Goal: Transaction & Acquisition: Purchase product/service

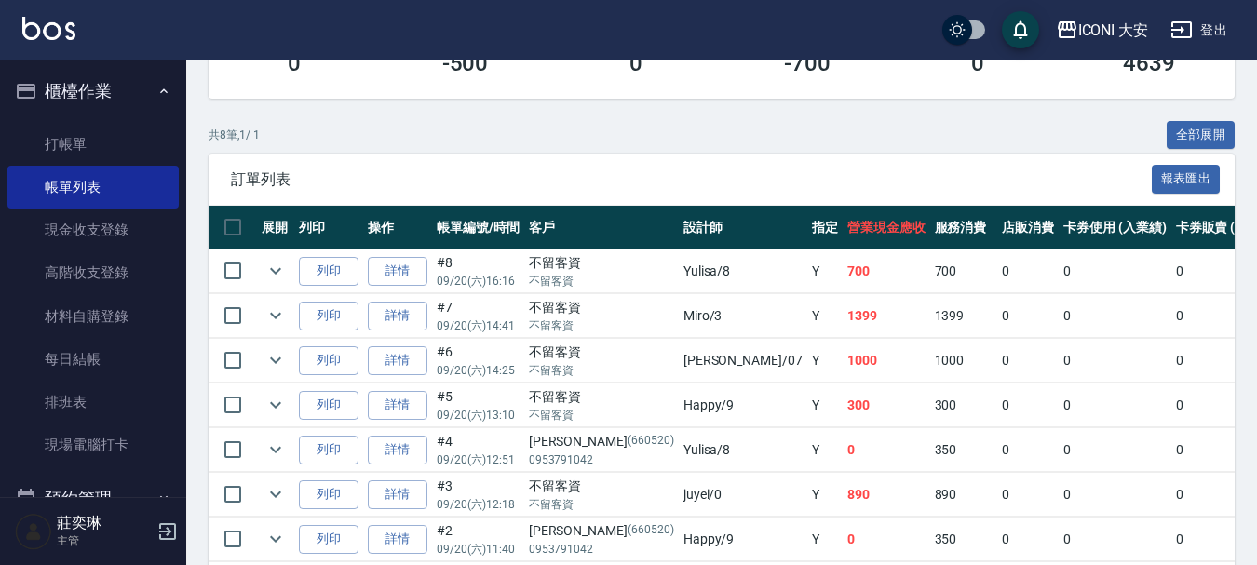
scroll to position [372, 0]
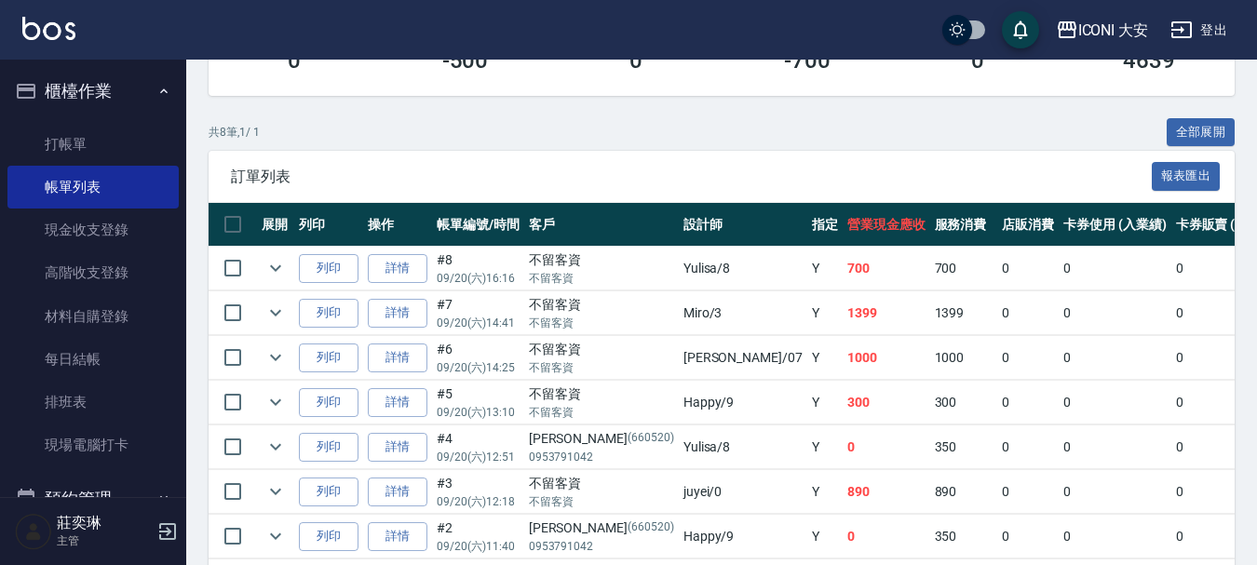
drag, startPoint x: 620, startPoint y: 272, endPoint x: 704, endPoint y: 272, distance: 83.8
click at [704, 272] on tr "列印 詳情 #8 09/20 (六) 16:16 不留客資 不留客資 Yulisa /8 Y 700 700 0 0 0 700 0 0 0 0 0" at bounding box center [1059, 269] width 1701 height 44
click at [807, 272] on td "Y" at bounding box center [824, 269] width 35 height 44
drag, startPoint x: 616, startPoint y: 273, endPoint x: 729, endPoint y: 273, distance: 112.6
click at [725, 273] on tr "列印 詳情 #8 09/20 (六) 16:16 不留客資 不留客資 Yulisa /8 Y 700 700 0 0 0 700 0 0 0 0 0" at bounding box center [1059, 269] width 1701 height 44
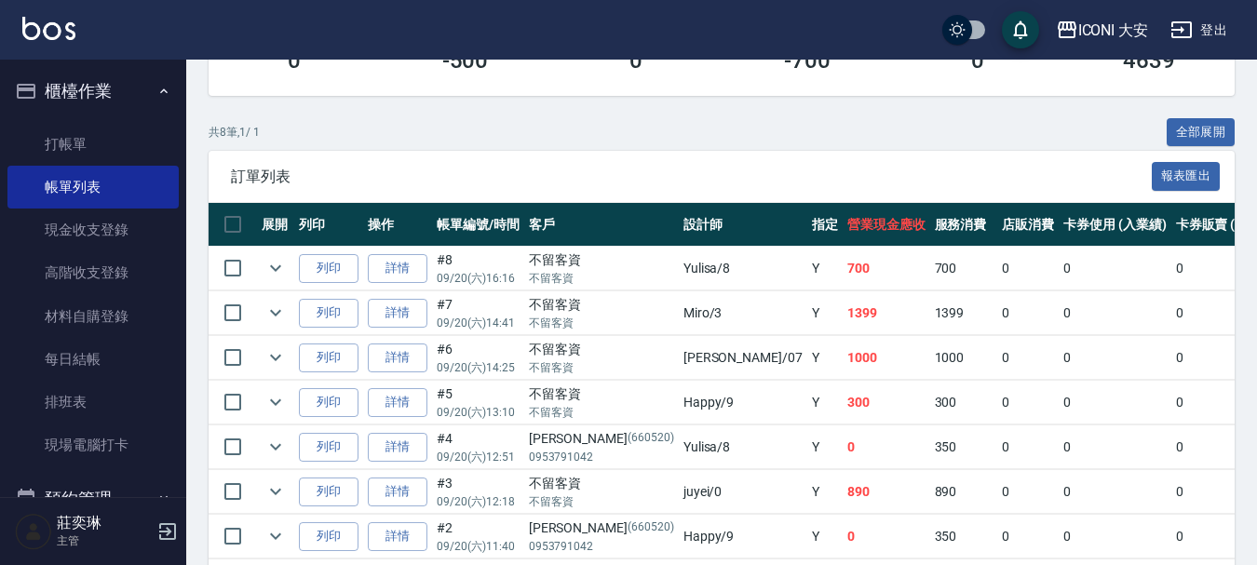
click at [842, 273] on td "700" at bounding box center [886, 269] width 88 height 44
drag, startPoint x: 629, startPoint y: 271, endPoint x: 717, endPoint y: 271, distance: 87.5
click at [717, 271] on tr "列印 詳情 #8 09/20 (六) 16:16 不留客資 不留客資 Yulisa /8 Y 700 700 0 0 0 700 0 0 0 0 0" at bounding box center [1059, 269] width 1701 height 44
click at [807, 271] on td "Y" at bounding box center [824, 269] width 35 height 44
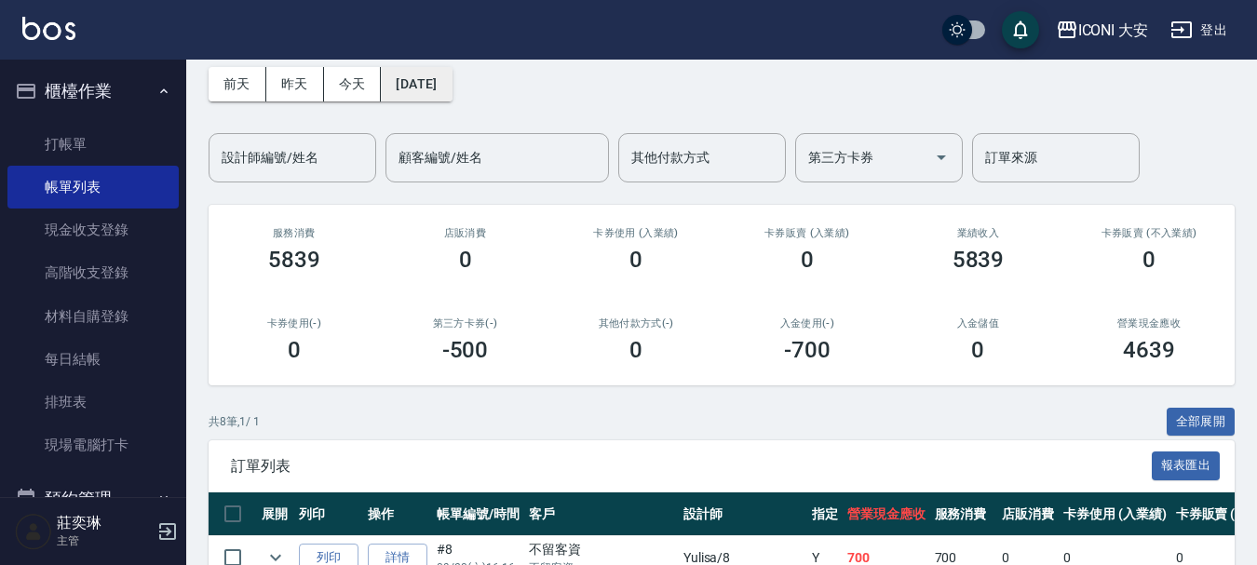
scroll to position [0, 0]
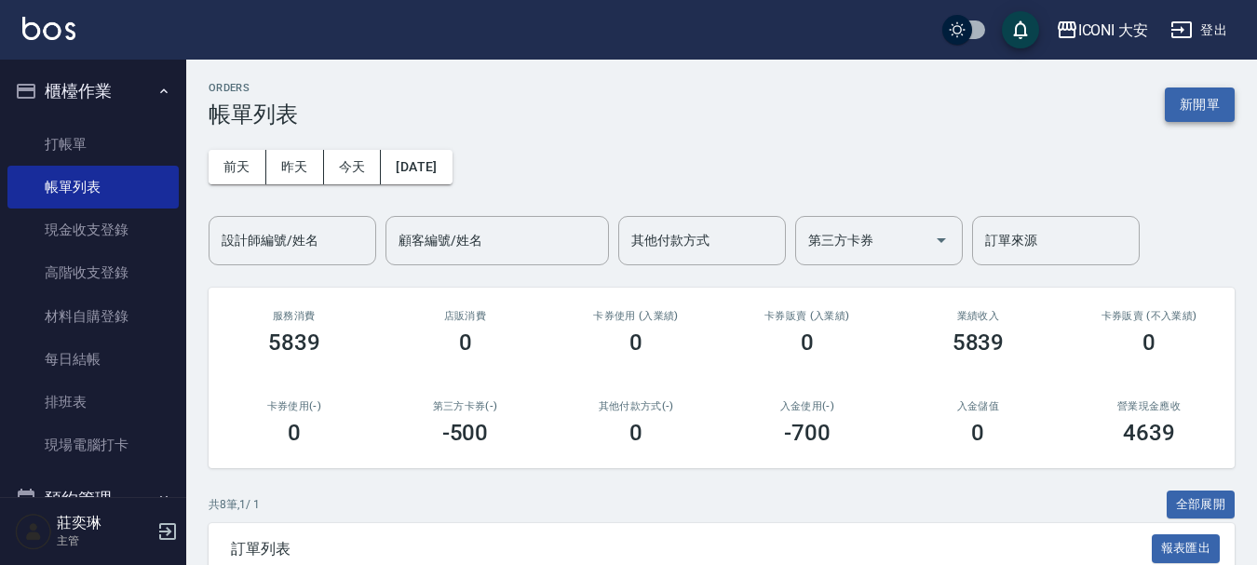
click at [1188, 112] on button "新開單" at bounding box center [1200, 105] width 70 height 34
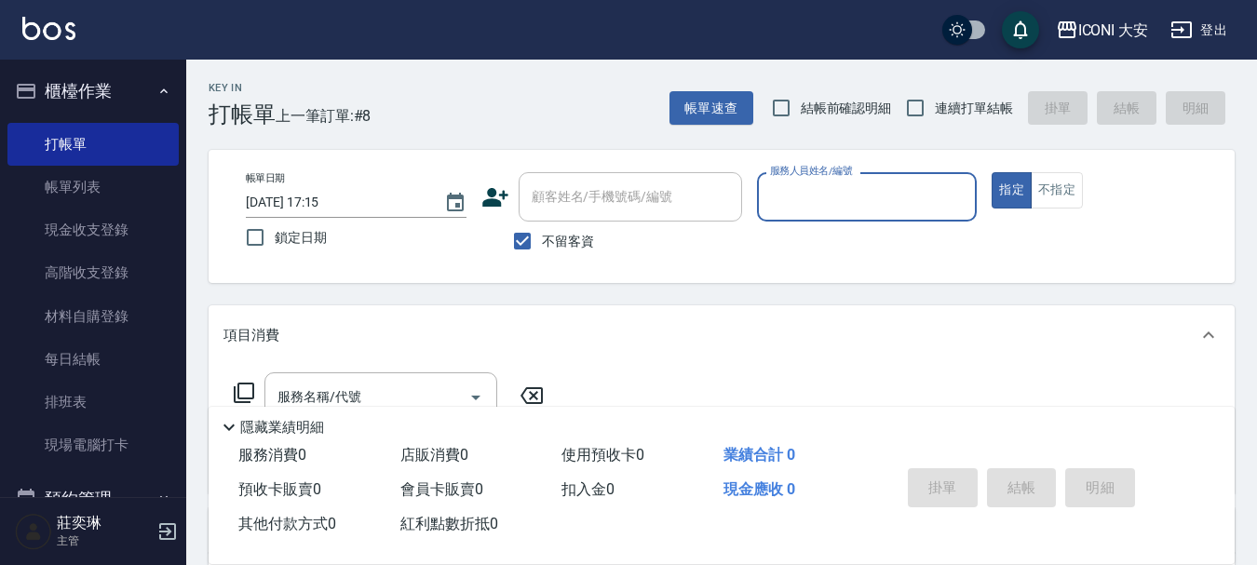
click at [797, 178] on label "服務人員姓名/編號" at bounding box center [811, 171] width 82 height 14
click at [797, 181] on input "服務人員姓名/編號" at bounding box center [867, 197] width 204 height 33
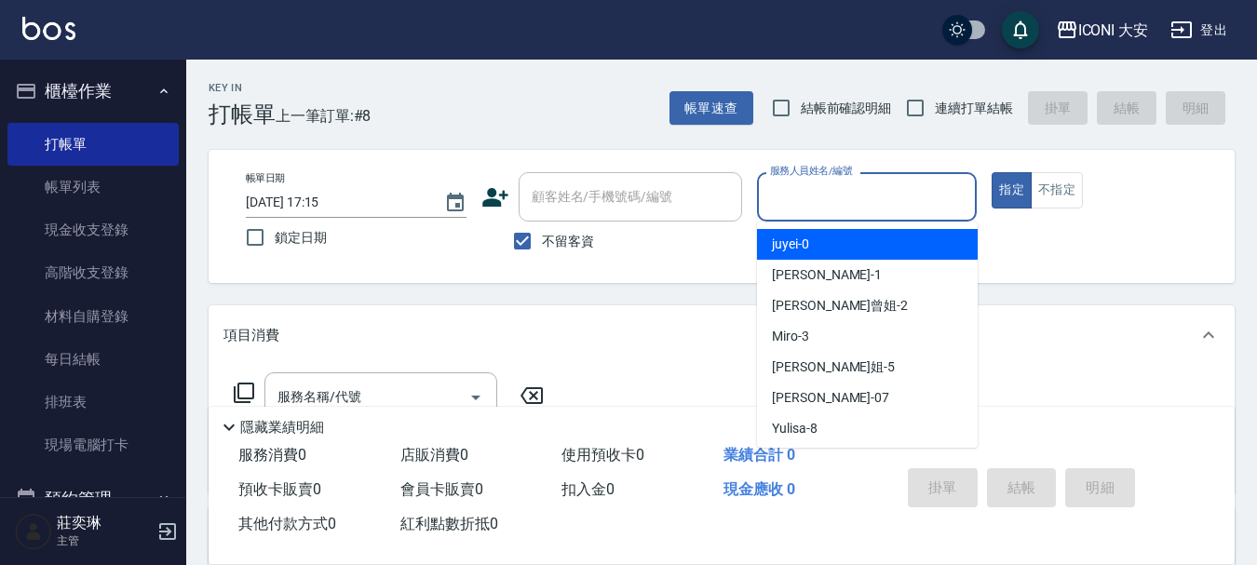
click at [794, 205] on input "服務人員姓名/編號" at bounding box center [867, 197] width 204 height 33
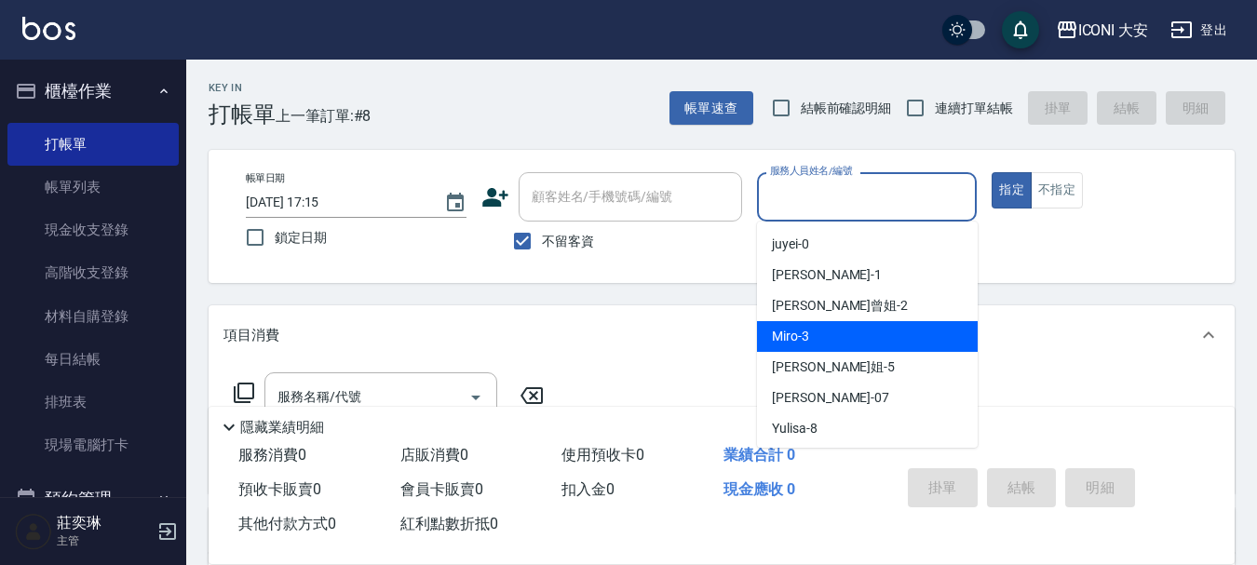
click at [821, 336] on div "Miro -3" at bounding box center [867, 336] width 221 height 31
type input "Miro-3"
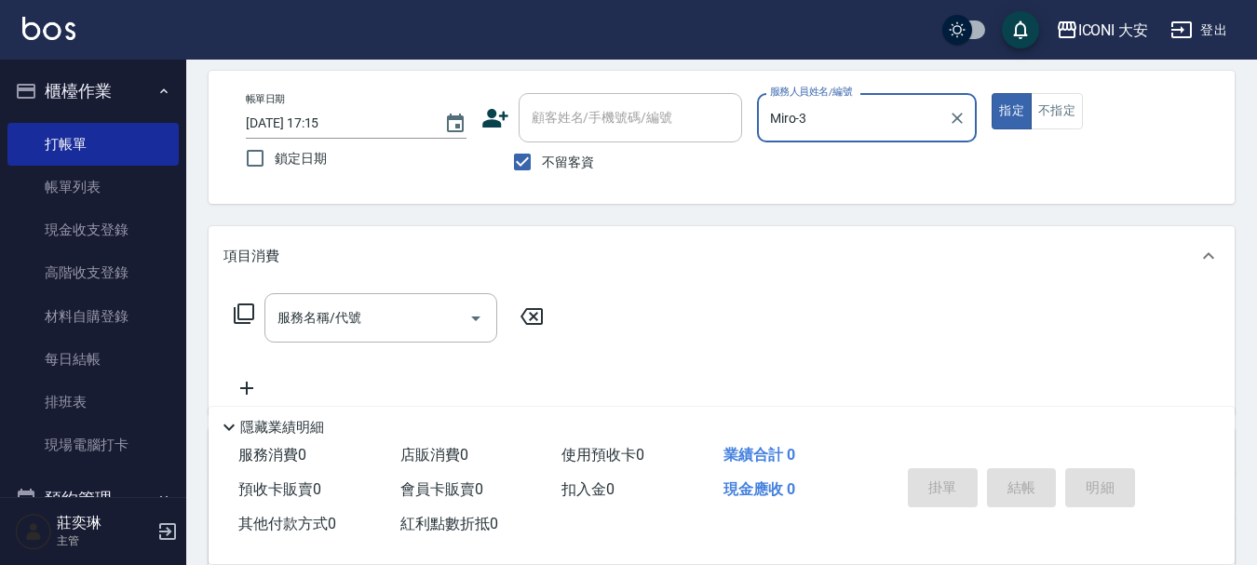
scroll to position [186, 0]
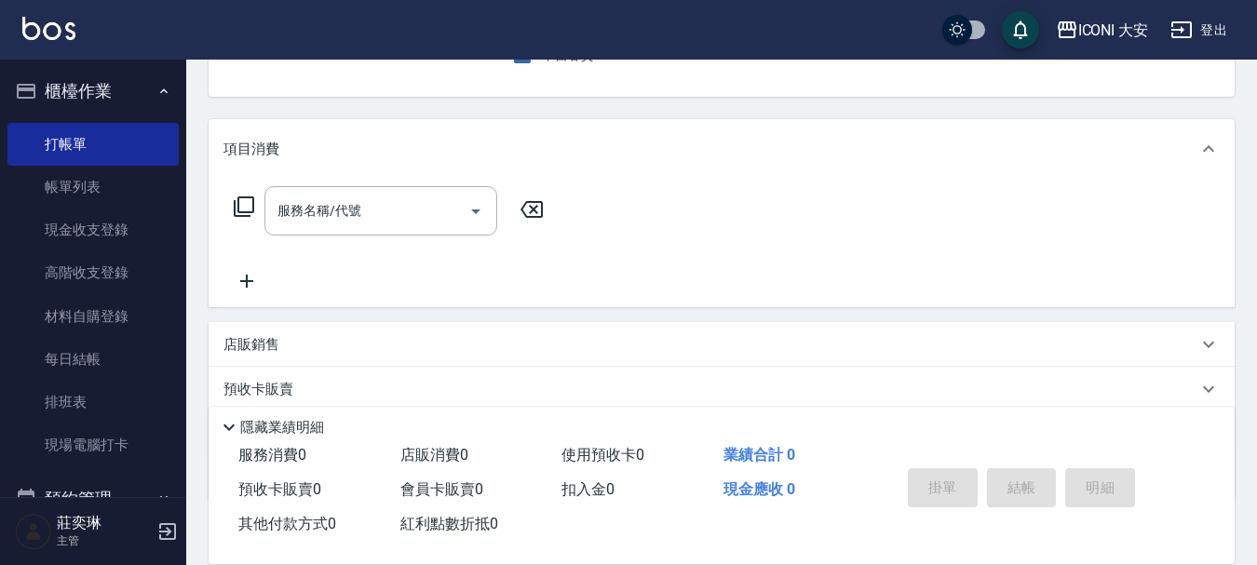
click at [250, 213] on icon at bounding box center [244, 206] width 20 height 20
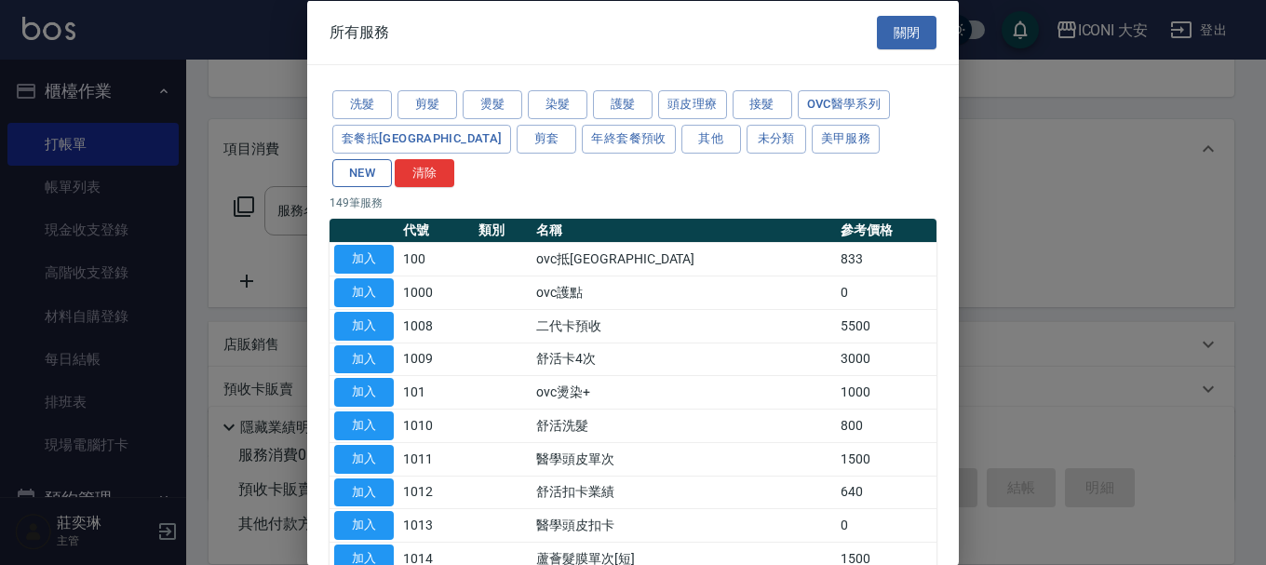
click at [392, 158] on button "NEW" at bounding box center [362, 172] width 60 height 29
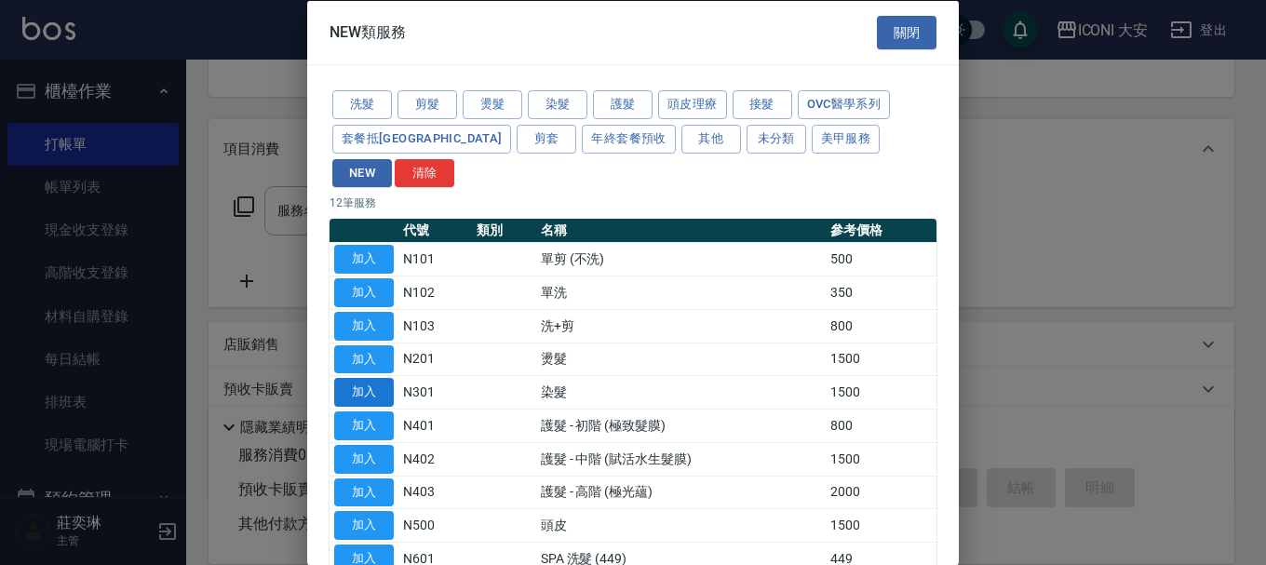
click at [341, 378] on button "加入" at bounding box center [364, 392] width 60 height 29
type input "染髮(N301)"
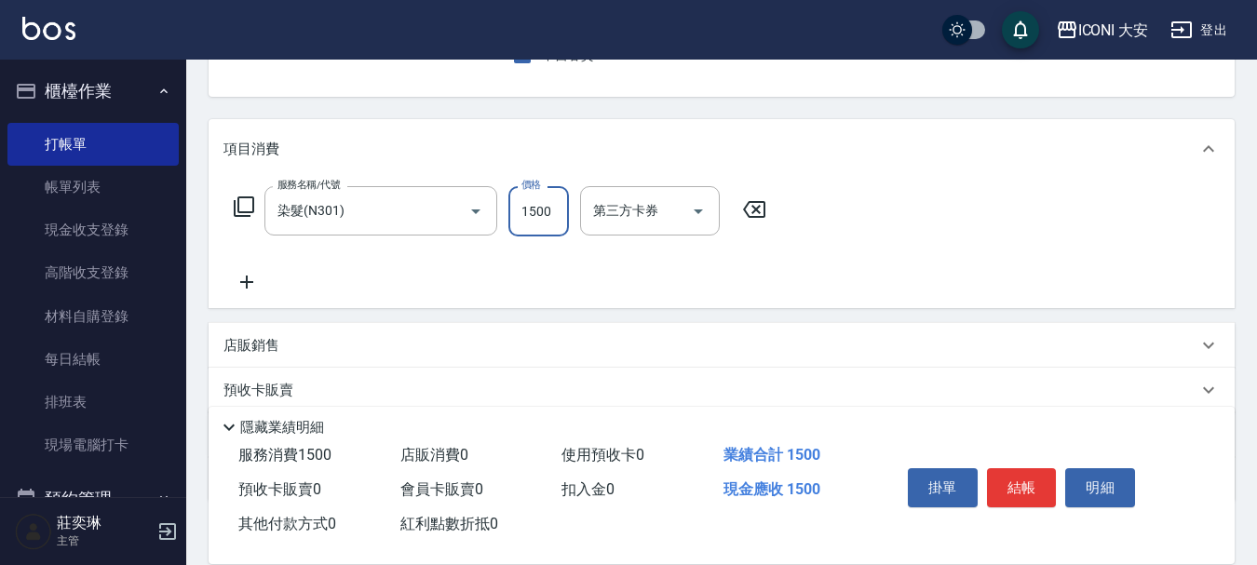
click at [531, 213] on input "1500" at bounding box center [538, 211] width 61 height 50
type input "2239"
click at [1015, 468] on button "結帳" at bounding box center [1022, 487] width 70 height 39
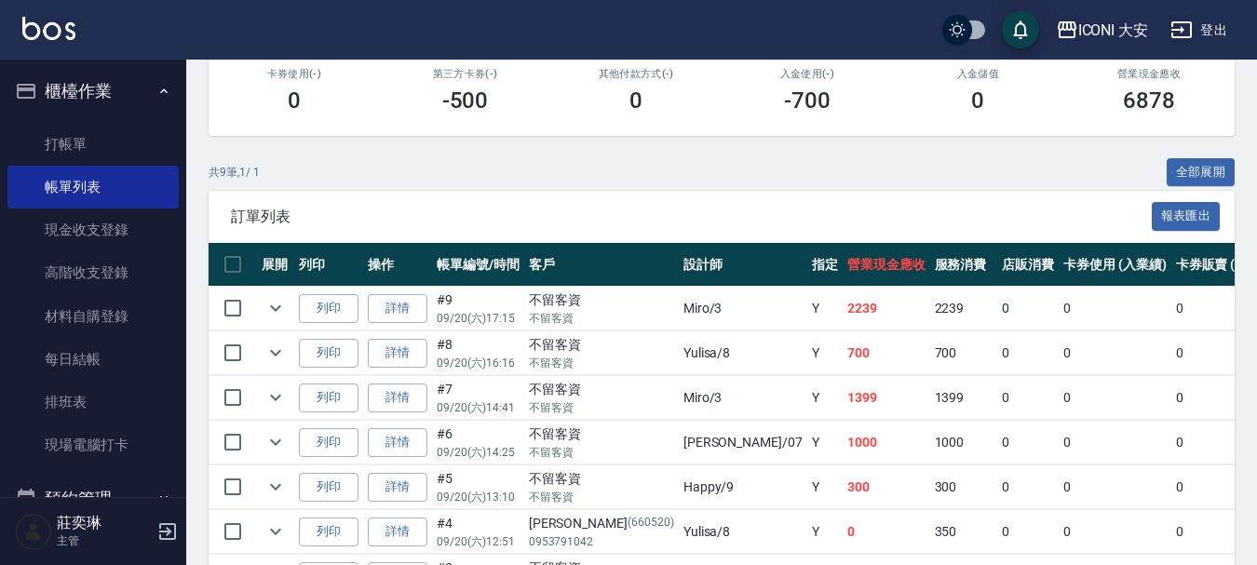
scroll to position [372, 0]
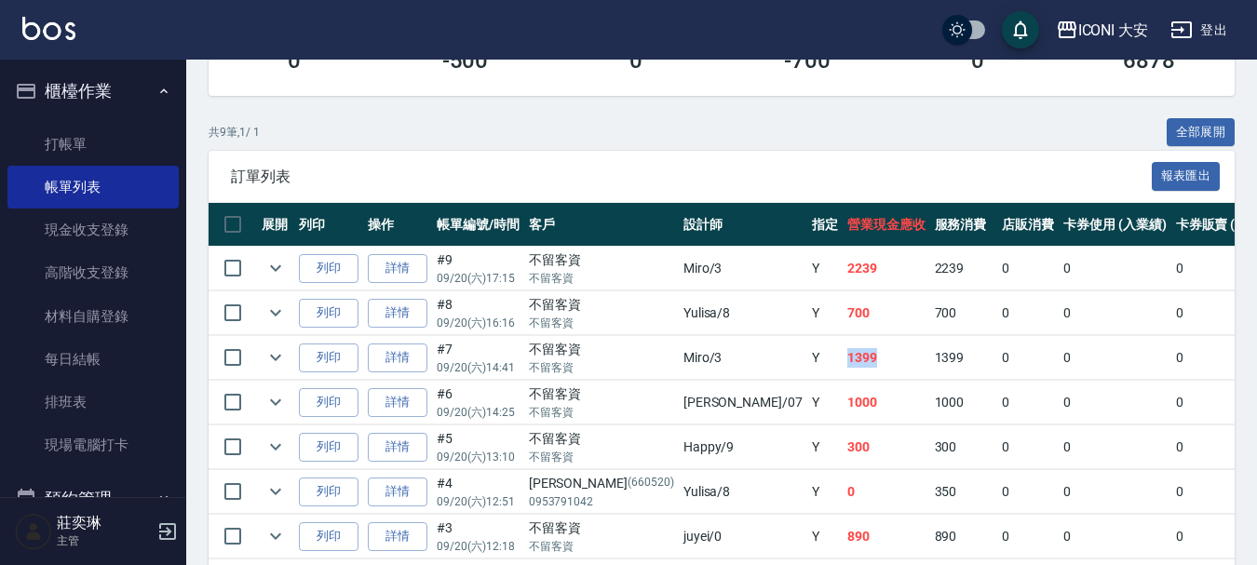
drag, startPoint x: 727, startPoint y: 361, endPoint x: 772, endPoint y: 361, distance: 44.7
click at [842, 361] on td "1399" at bounding box center [886, 358] width 88 height 44
drag, startPoint x: 721, startPoint y: 357, endPoint x: 749, endPoint y: 355, distance: 28.1
click at [842, 355] on td "1399" at bounding box center [886, 358] width 88 height 44
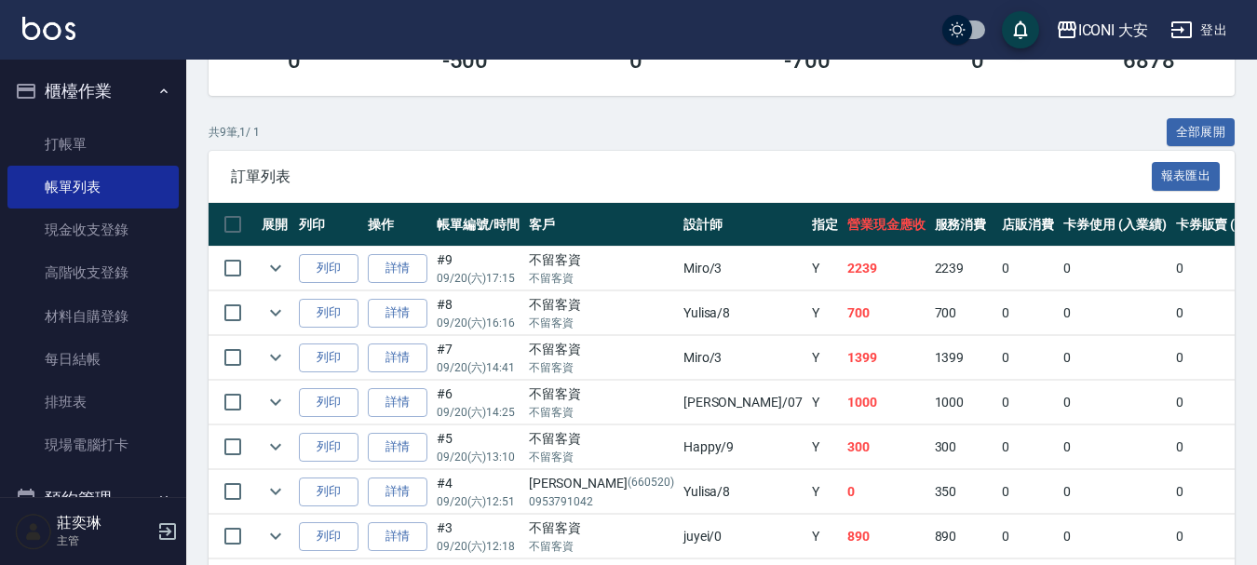
click at [842, 355] on td "1399" at bounding box center [886, 358] width 88 height 44
drag, startPoint x: 716, startPoint y: 268, endPoint x: 778, endPoint y: 263, distance: 62.5
click at [778, 263] on tr "列印 詳情 #9 09/20 (六) 17:15 不留客資 不留客資 Miro /3 Y 2239 2239 0 0 0 2239 0 0 0 0 0" at bounding box center [1059, 269] width 1701 height 44
click at [842, 263] on td "2239" at bounding box center [886, 269] width 88 height 44
drag, startPoint x: 717, startPoint y: 274, endPoint x: 774, endPoint y: 272, distance: 56.8
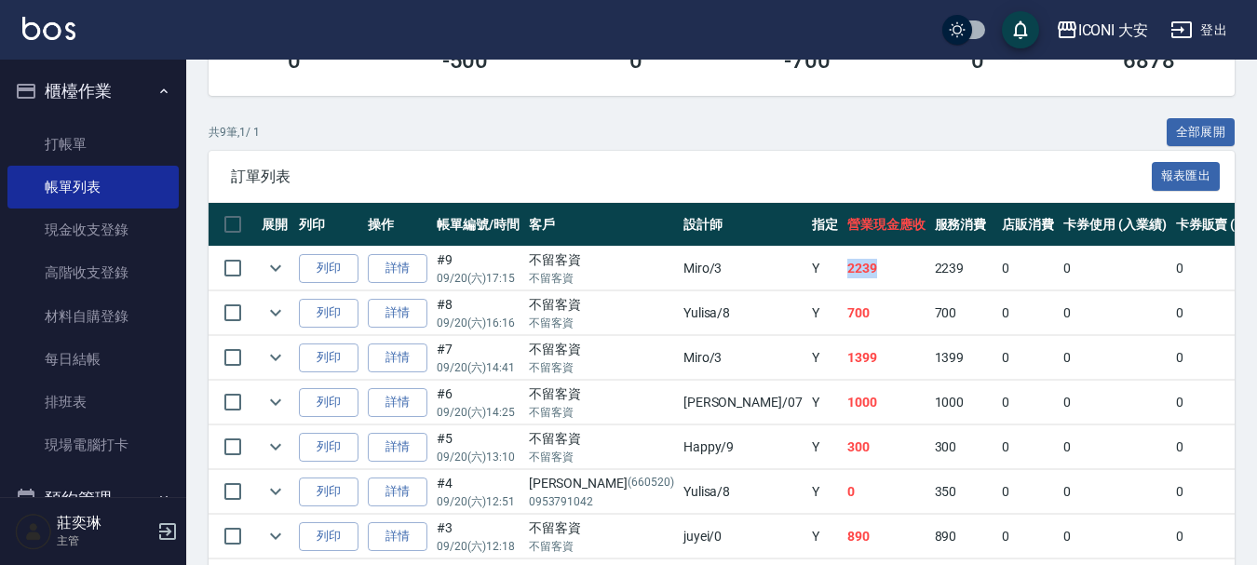
click at [774, 272] on tr "列印 詳情 #9 09/20 (六) 17:15 不留客資 不留客資 Miro /3 Y 2239 2239 0 0 0 2239 0 0 0 0 0" at bounding box center [1059, 269] width 1701 height 44
click at [842, 272] on td "2239" at bounding box center [886, 269] width 88 height 44
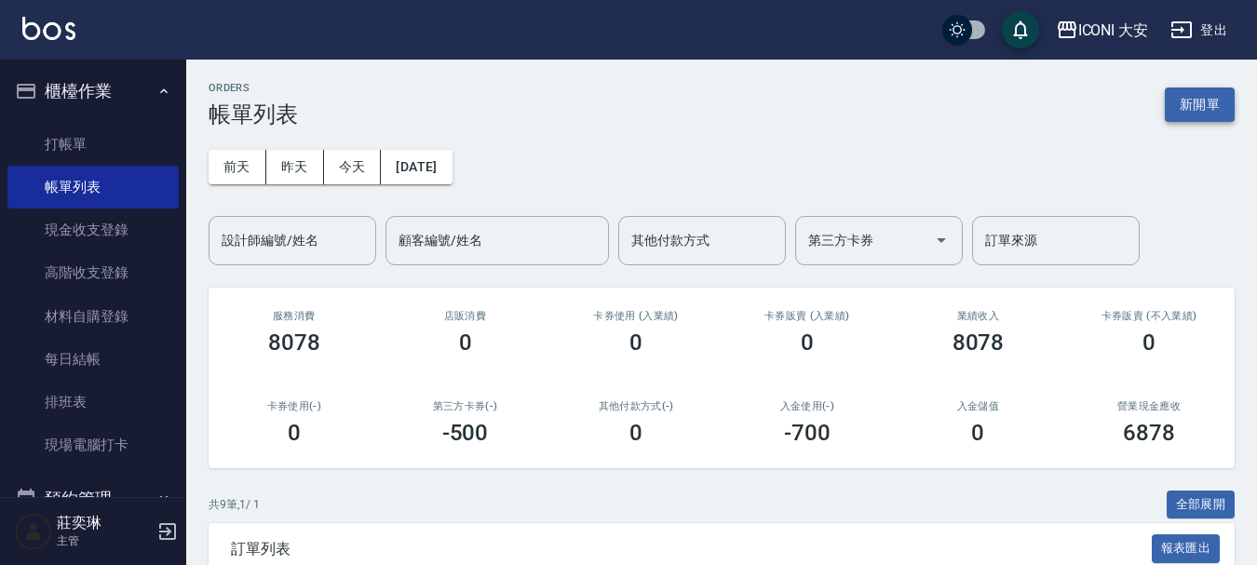
click at [1183, 109] on button "新開單" at bounding box center [1200, 105] width 70 height 34
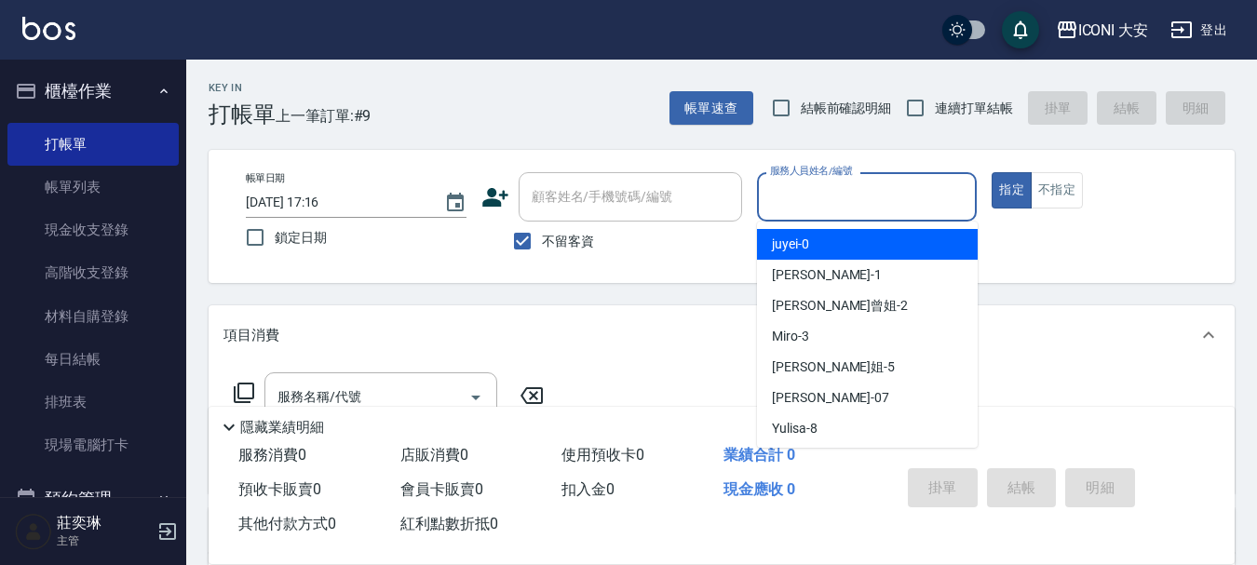
click at [807, 197] on input "服務人員姓名/編號" at bounding box center [867, 197] width 204 height 33
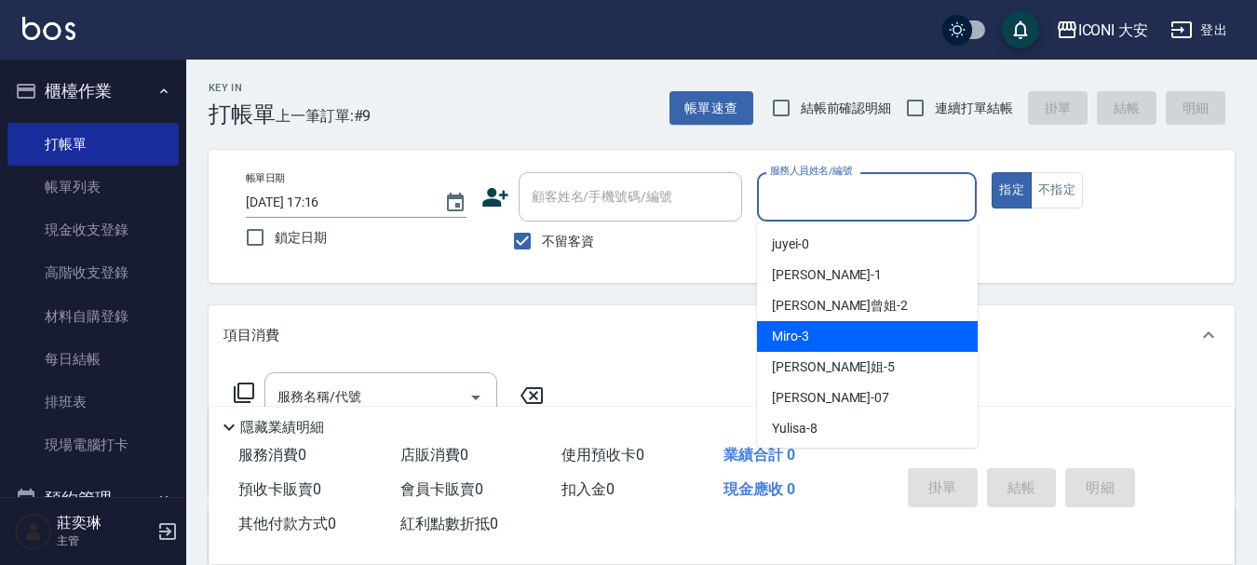
click at [891, 323] on div "Miro -3" at bounding box center [867, 336] width 221 height 31
type input "Miro-3"
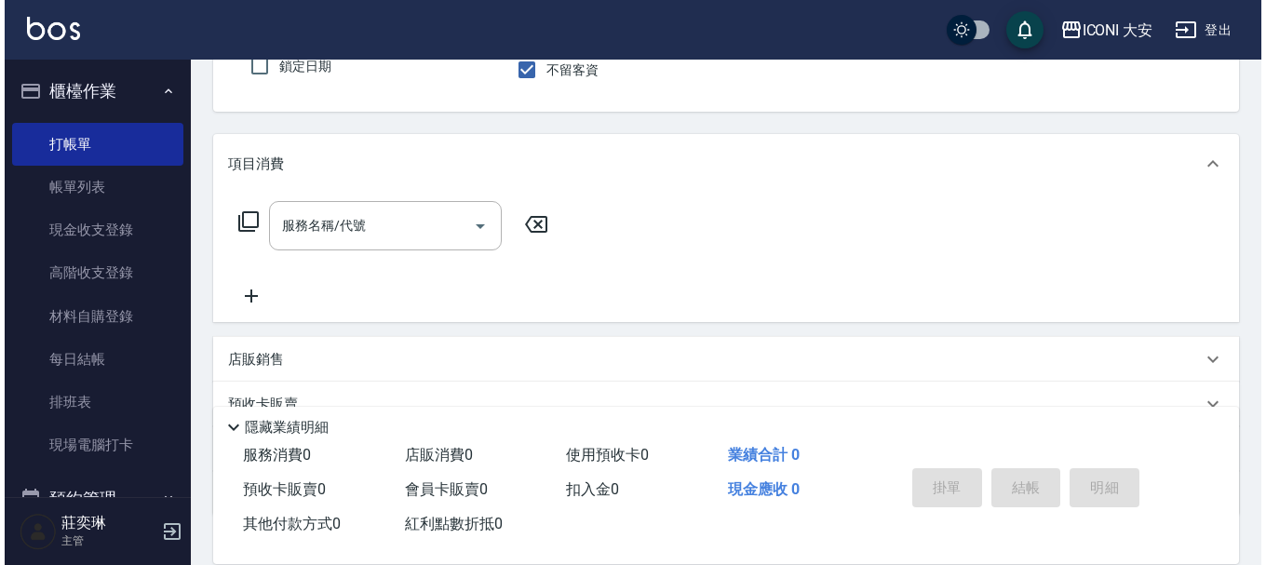
scroll to position [186, 0]
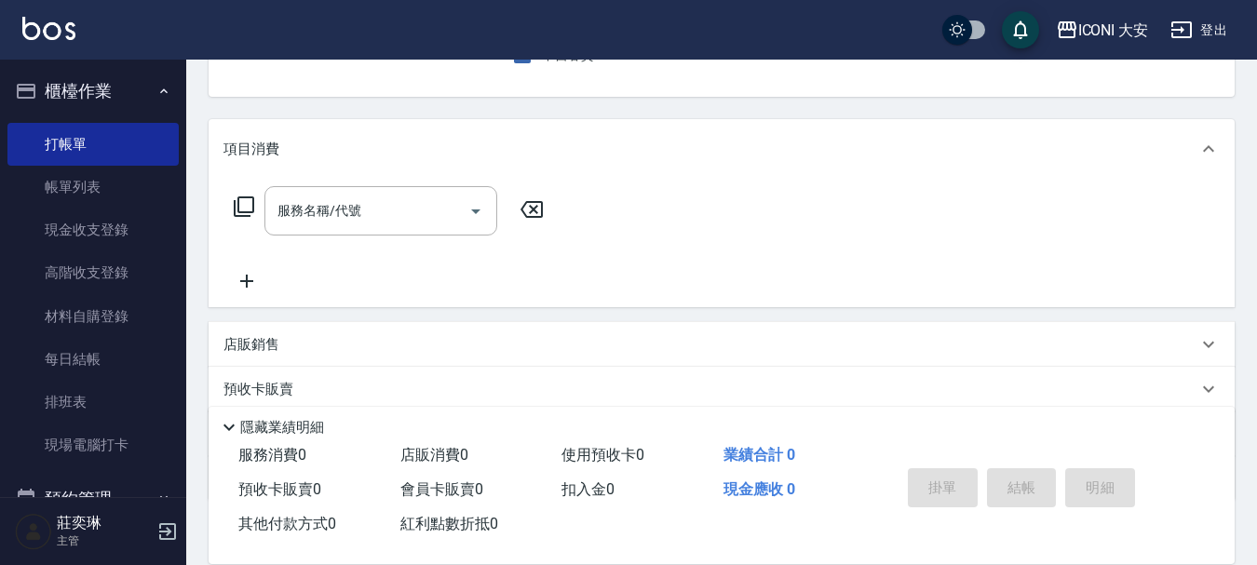
click at [252, 205] on icon at bounding box center [244, 206] width 20 height 20
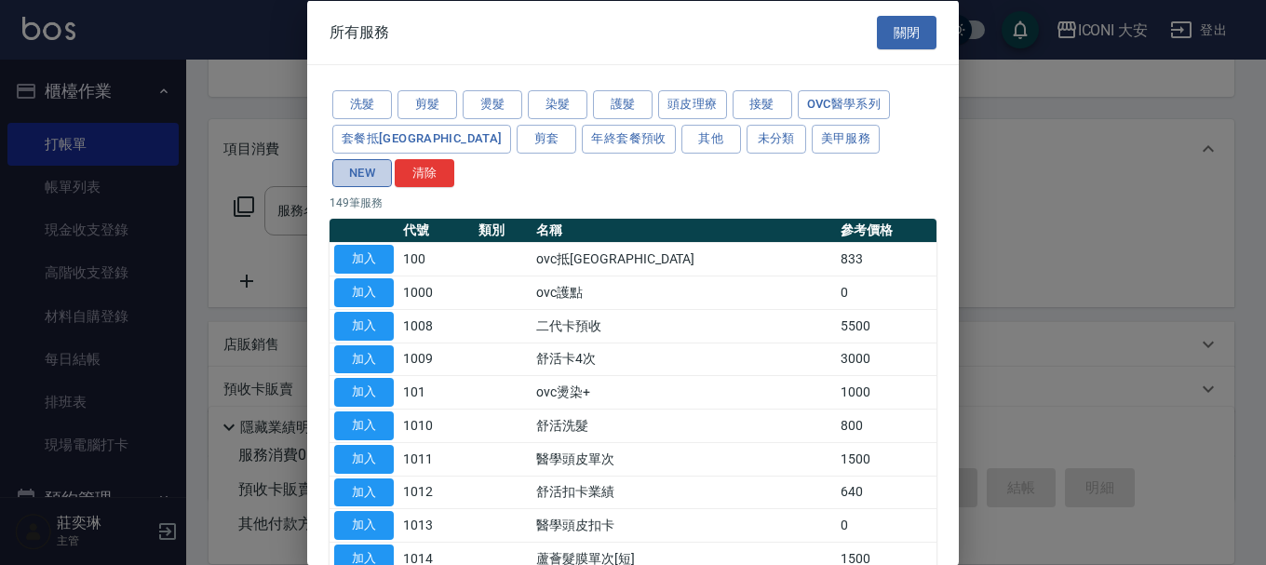
click at [392, 158] on button "NEW" at bounding box center [362, 172] width 60 height 29
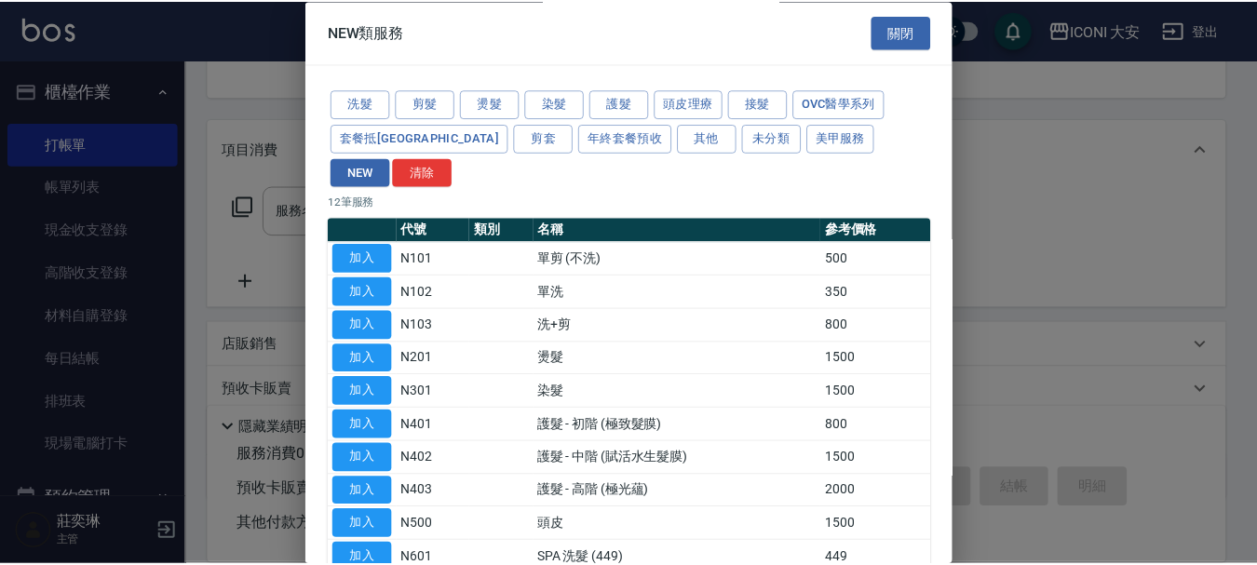
scroll to position [93, 0]
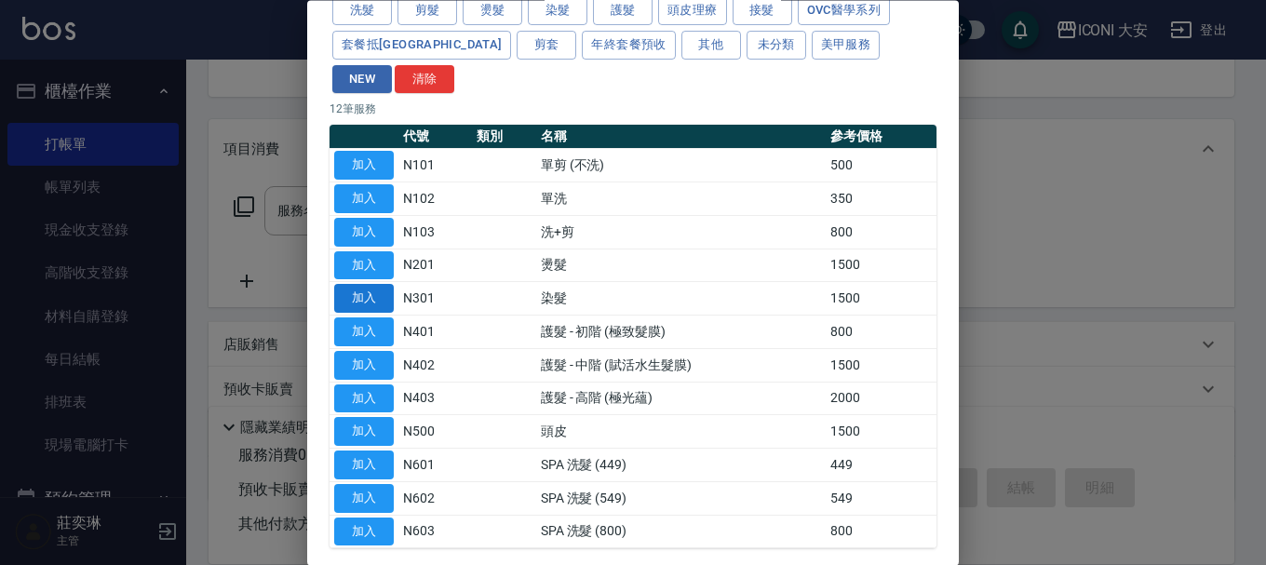
click at [368, 285] on button "加入" at bounding box center [364, 299] width 60 height 29
type input "染髮(N301)"
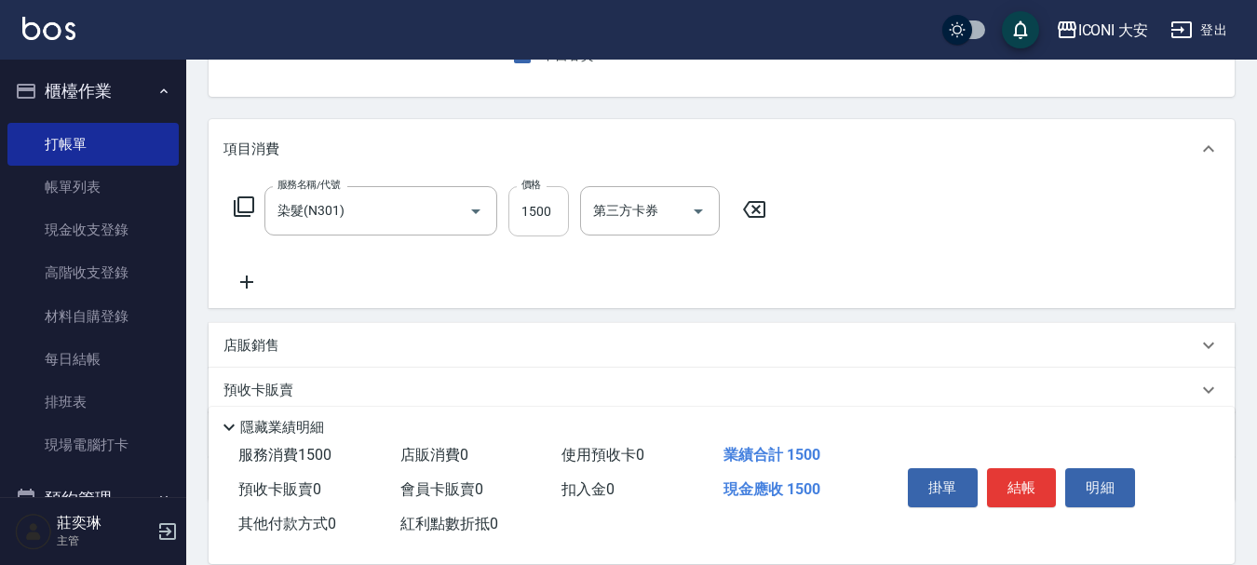
click at [540, 217] on input "1500" at bounding box center [538, 211] width 61 height 50
type input "1599"
click at [1043, 474] on button "結帳" at bounding box center [1022, 487] width 70 height 39
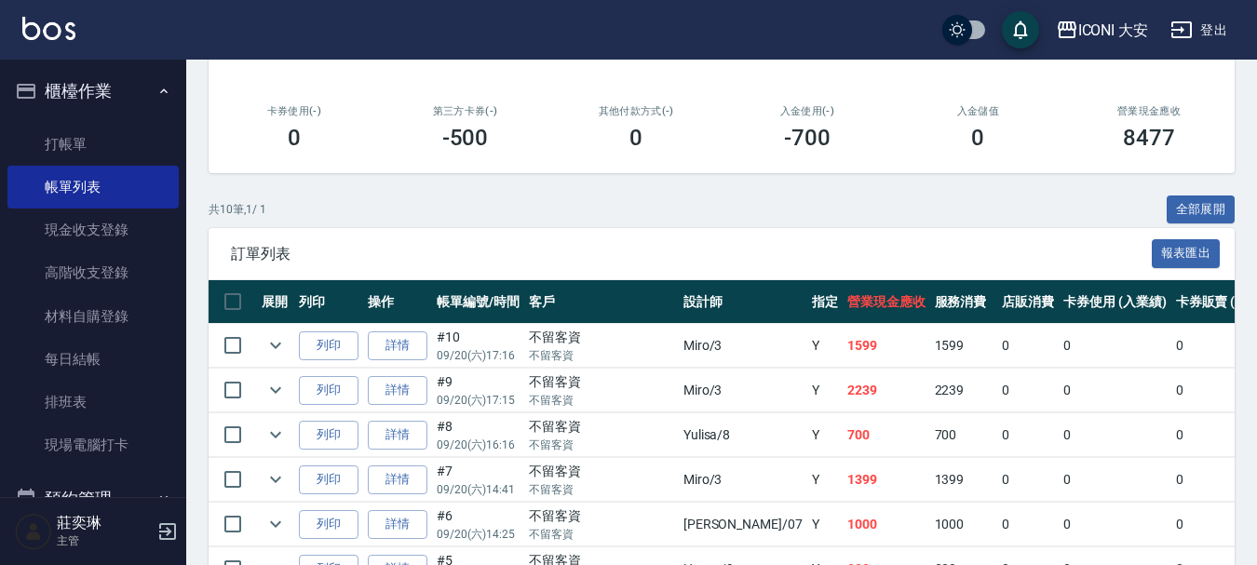
scroll to position [372, 0]
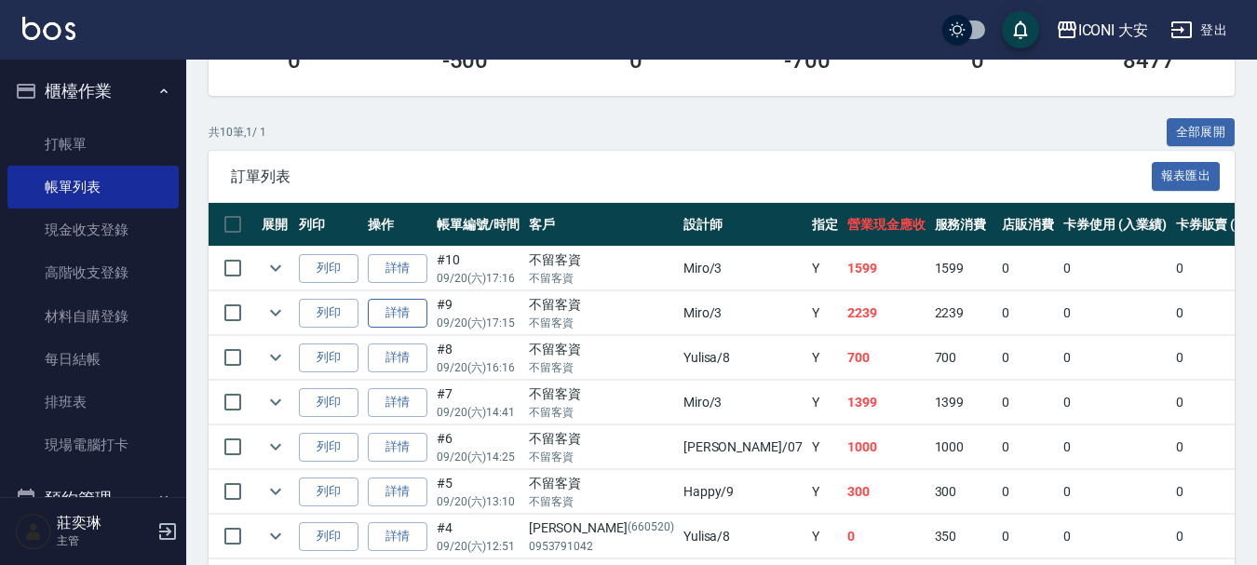
click at [413, 316] on link "詳情" at bounding box center [398, 313] width 60 height 29
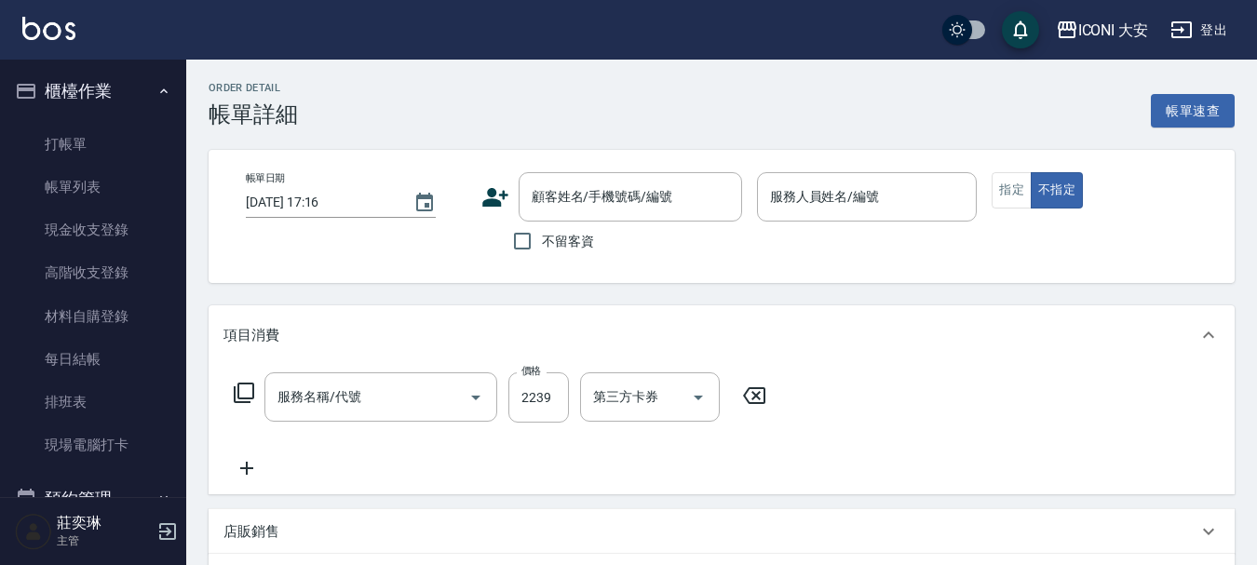
type input "[DATE] 17:15"
checkbox input "true"
type input "Miro-3"
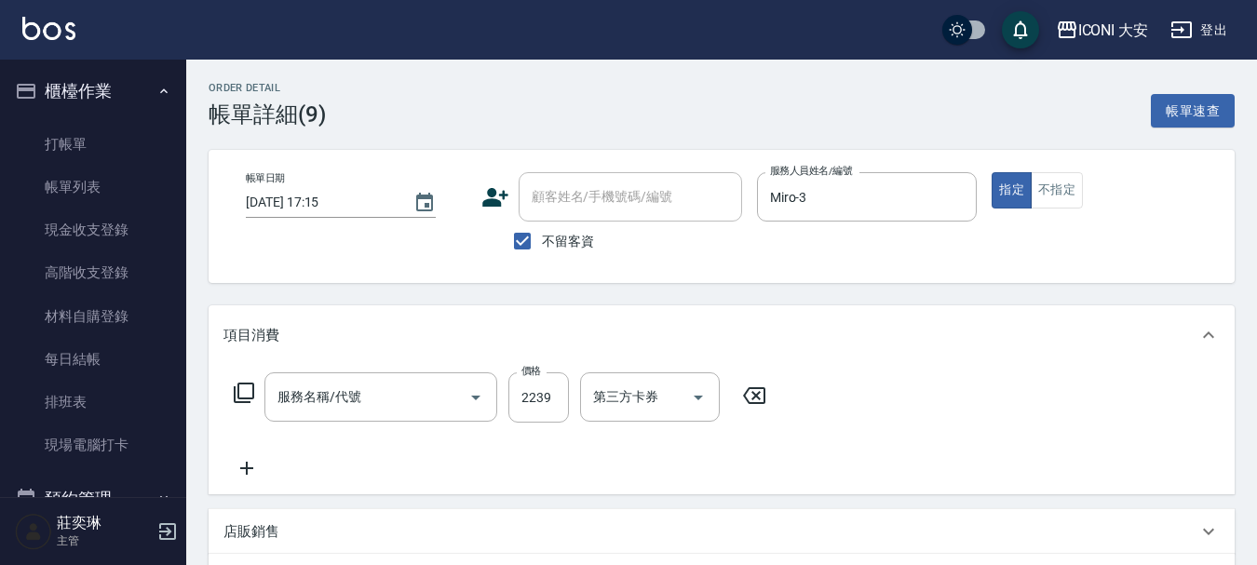
type input "染髮(N301)"
click at [545, 404] on input "2239" at bounding box center [538, 397] width 61 height 50
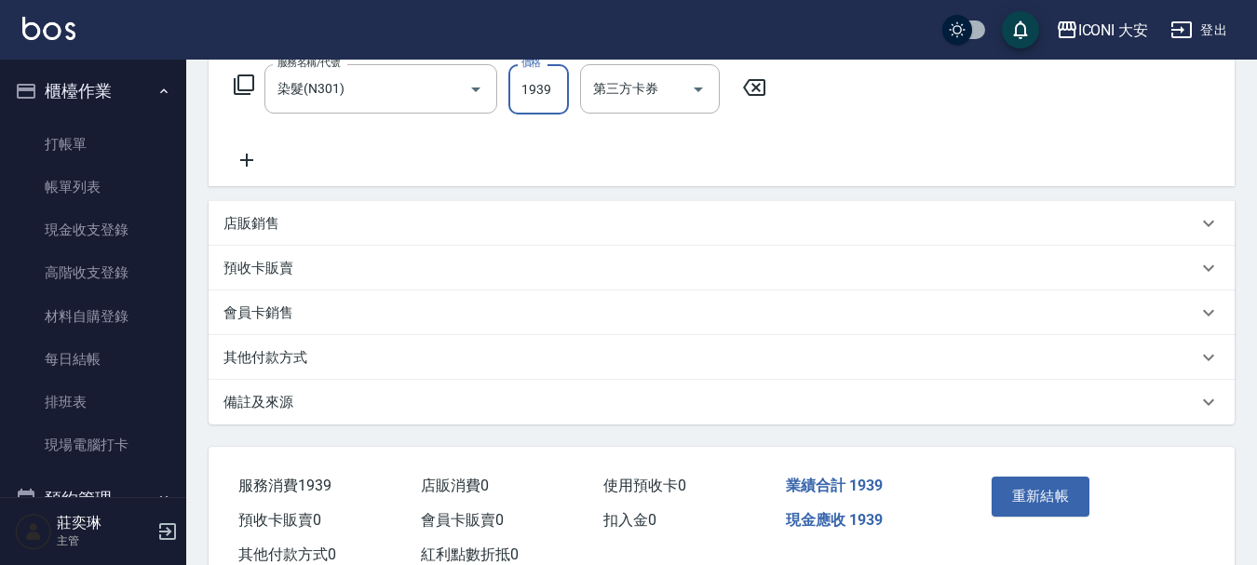
scroll to position [369, 0]
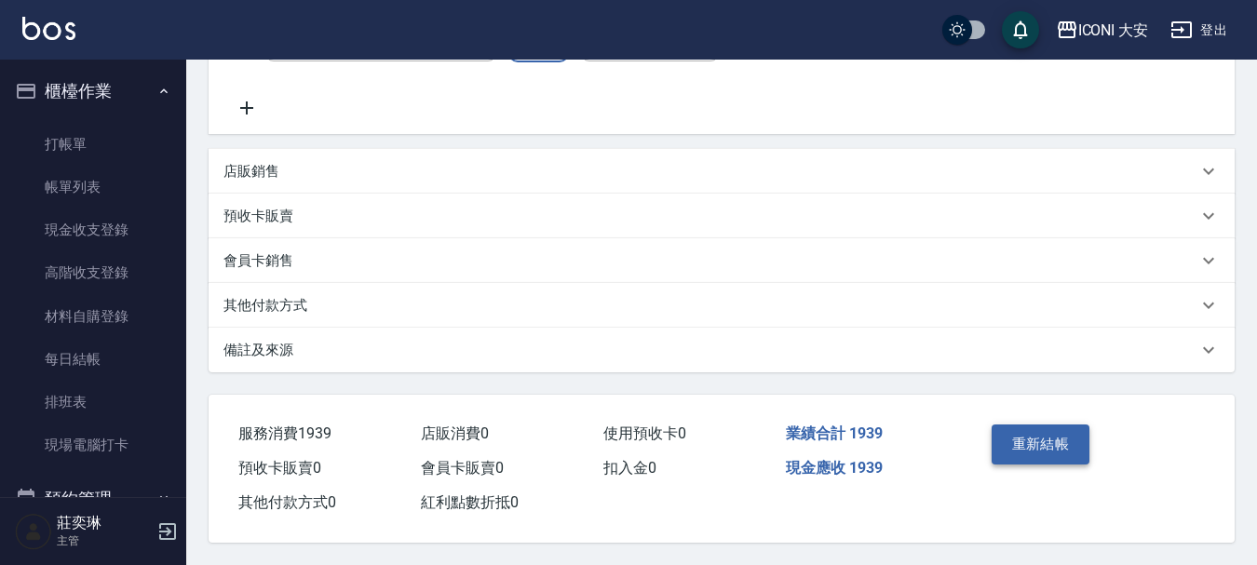
type input "1939"
click at [1018, 428] on button "重新結帳" at bounding box center [1040, 443] width 99 height 39
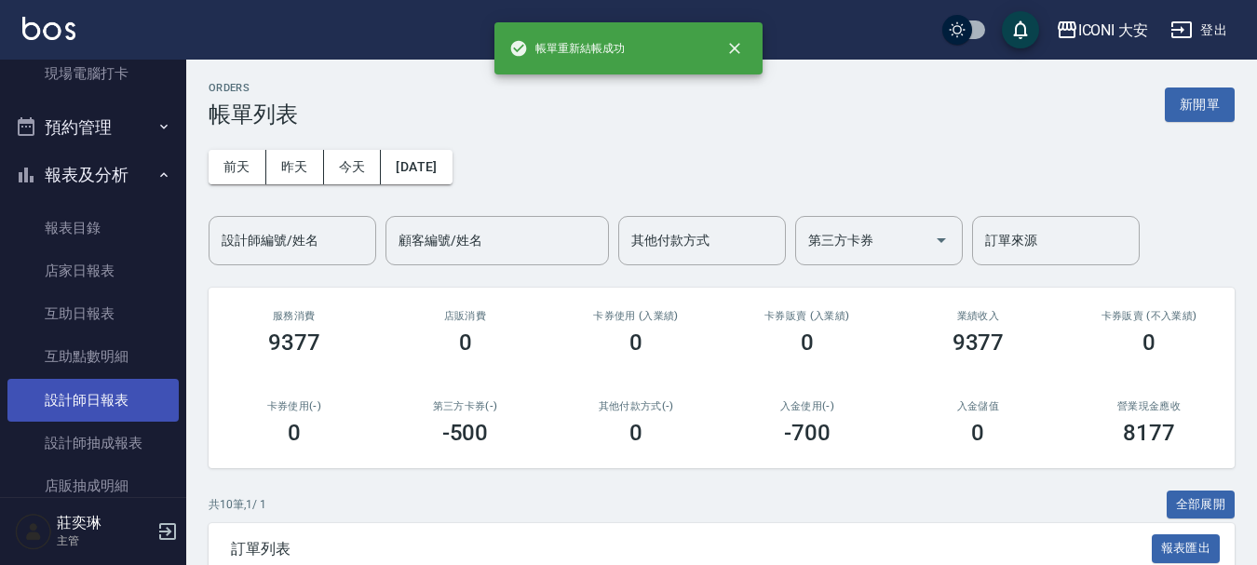
scroll to position [372, 0]
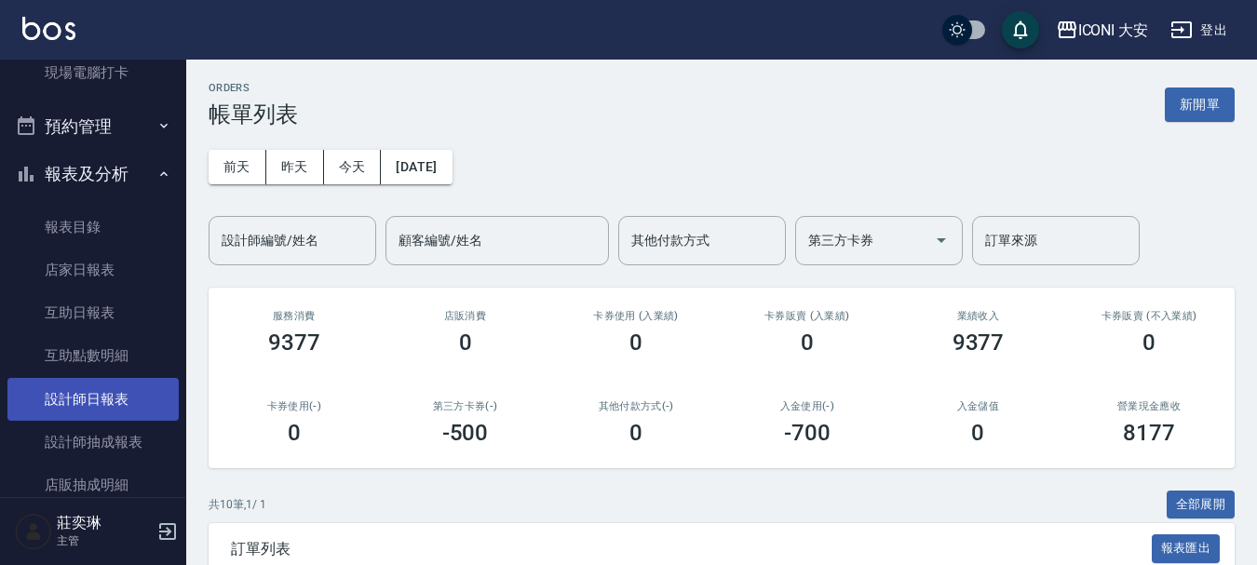
click at [125, 406] on link "設計師日報表" at bounding box center [92, 399] width 171 height 43
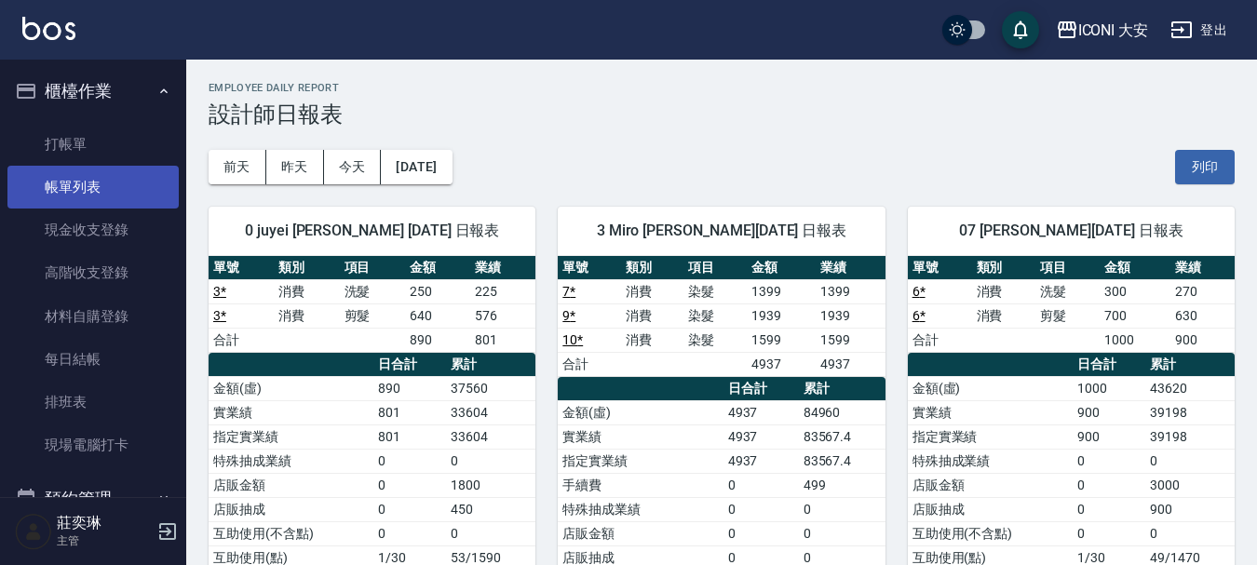
click at [81, 179] on link "帳單列表" at bounding box center [92, 187] width 171 height 43
